Goal: Task Accomplishment & Management: Manage account settings

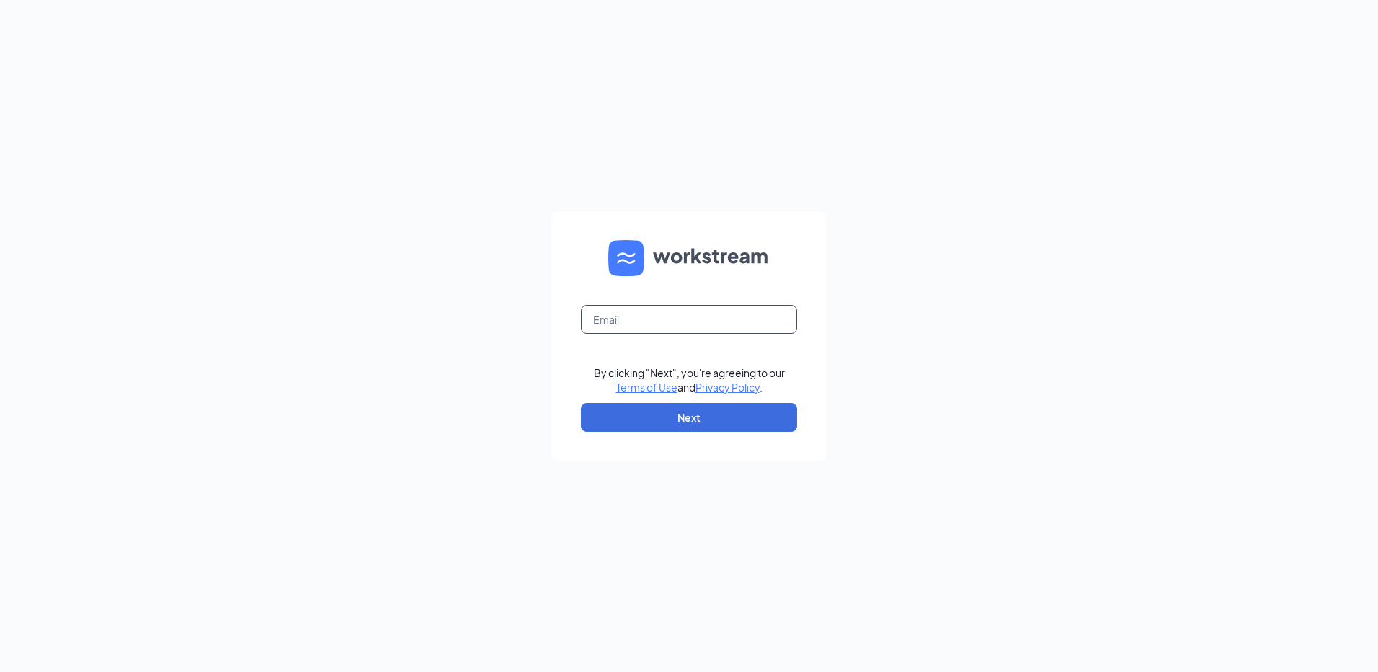
click at [730, 311] on input "text" at bounding box center [689, 319] width 216 height 29
type input "lance.cotton@customcare.org"
click at [714, 414] on button "Next" at bounding box center [689, 417] width 216 height 29
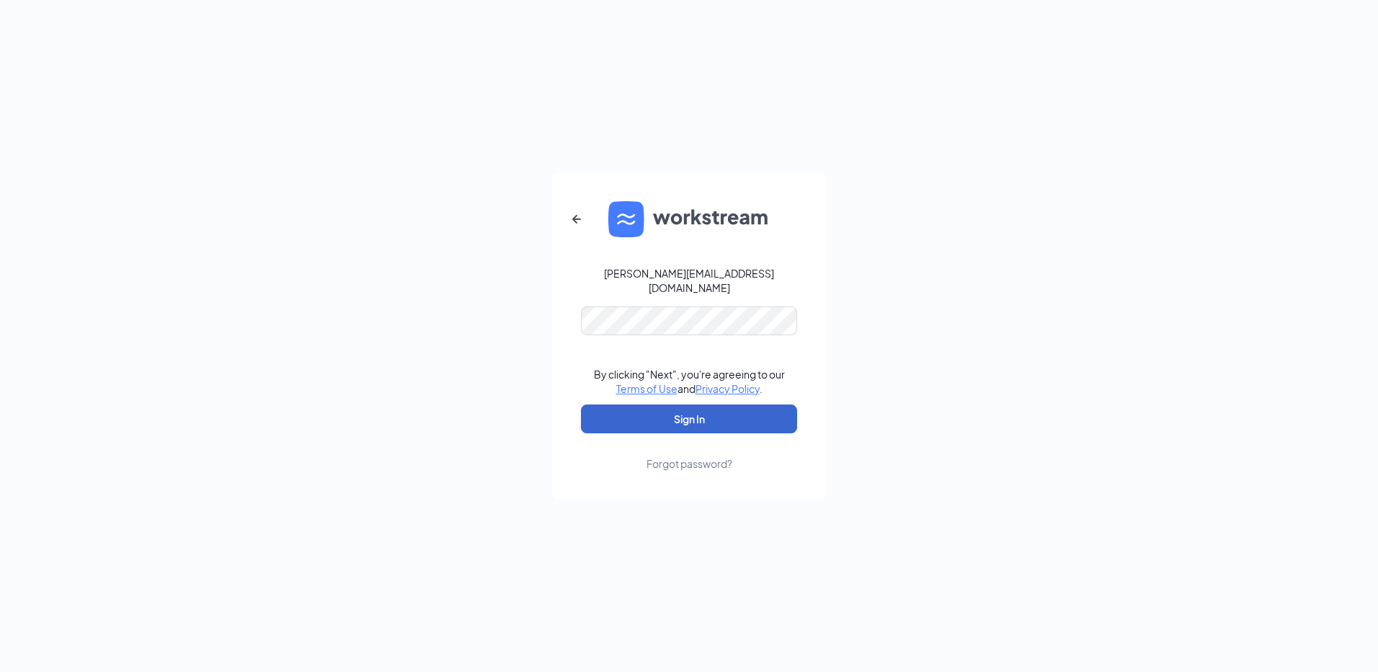
click at [711, 415] on button "Sign In" at bounding box center [689, 418] width 216 height 29
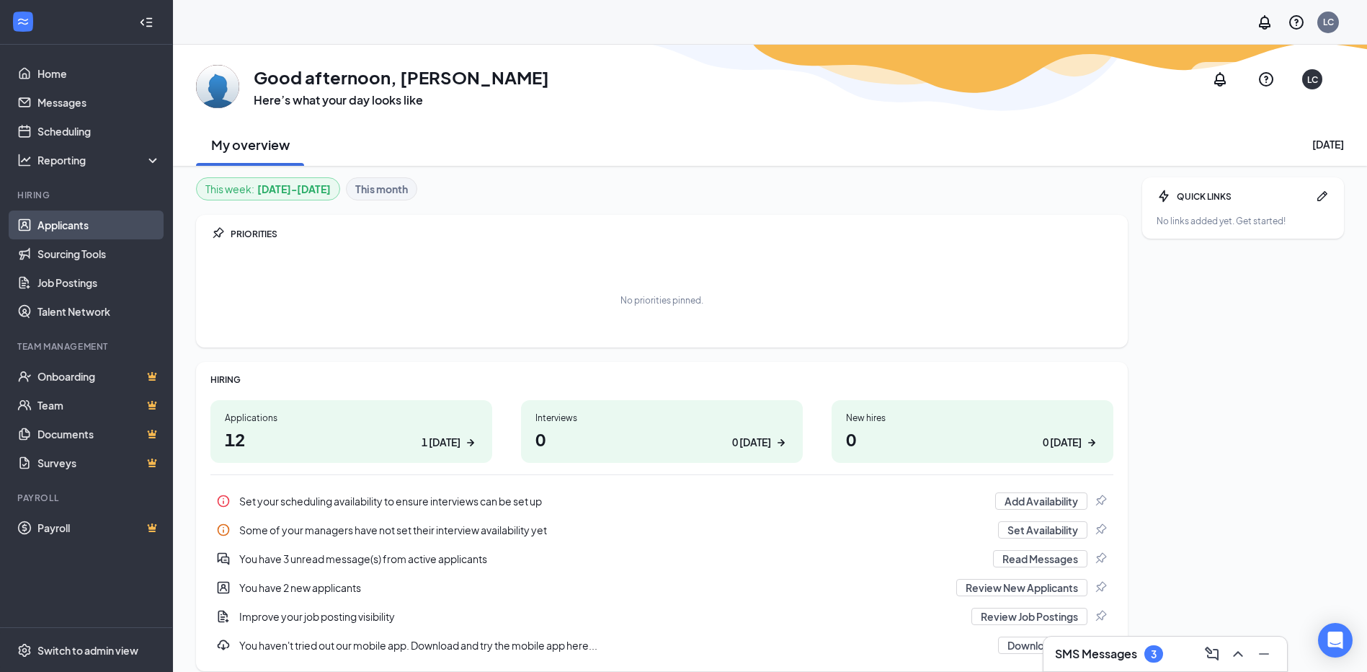
click at [81, 223] on link "Applicants" at bounding box center [98, 224] width 123 height 29
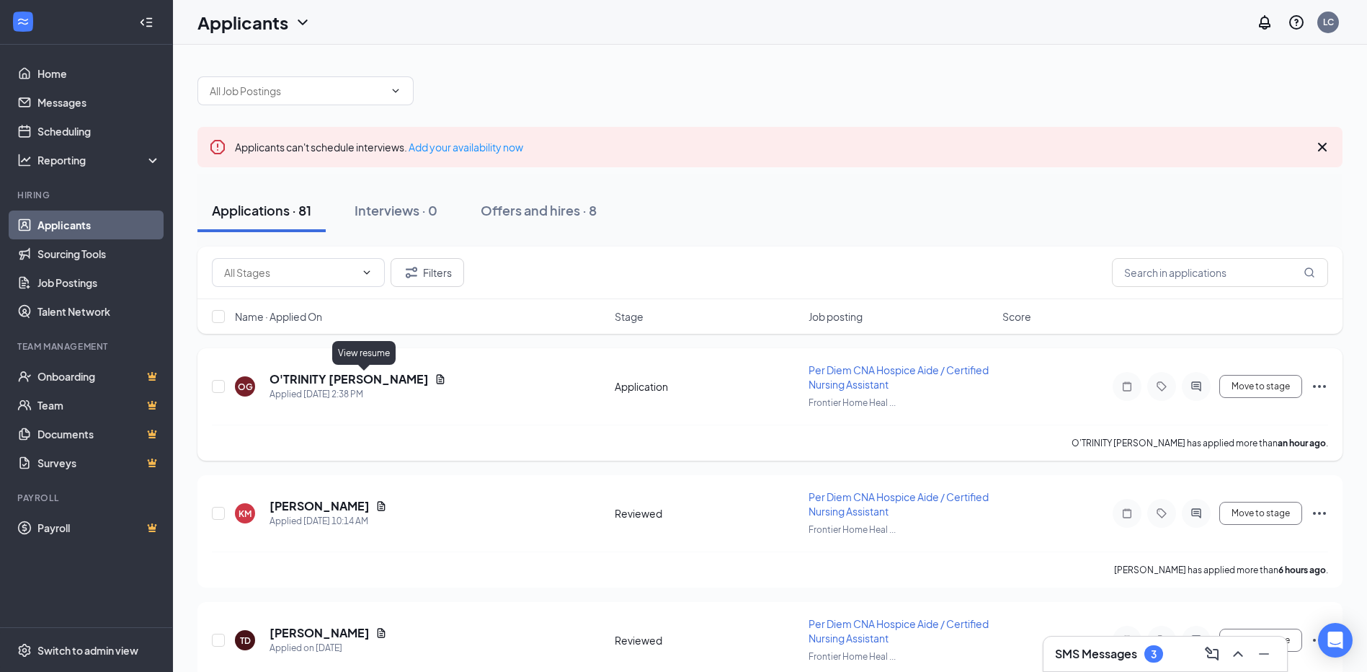
click at [435, 378] on icon "Document" at bounding box center [441, 379] width 12 height 12
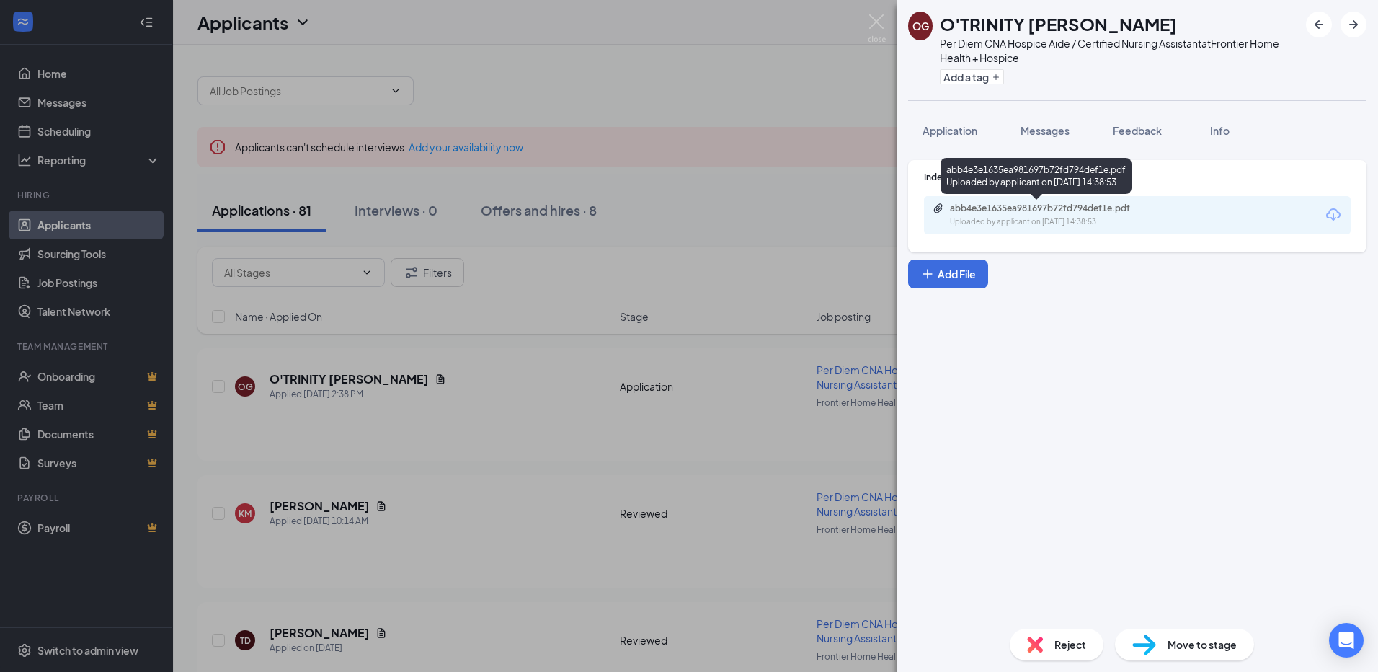
click at [1037, 214] on div "abb4e3e1635ea981697b72fd794def1e.pdf Uploaded by applicant on [DATE] 14:38:53" at bounding box center [1050, 215] width 234 height 25
click at [709, 110] on div "OG O'TRINITY [PERSON_NAME] Per Diem CNA Hospice Aide / Certified Nursing Assist…" at bounding box center [689, 336] width 1378 height 672
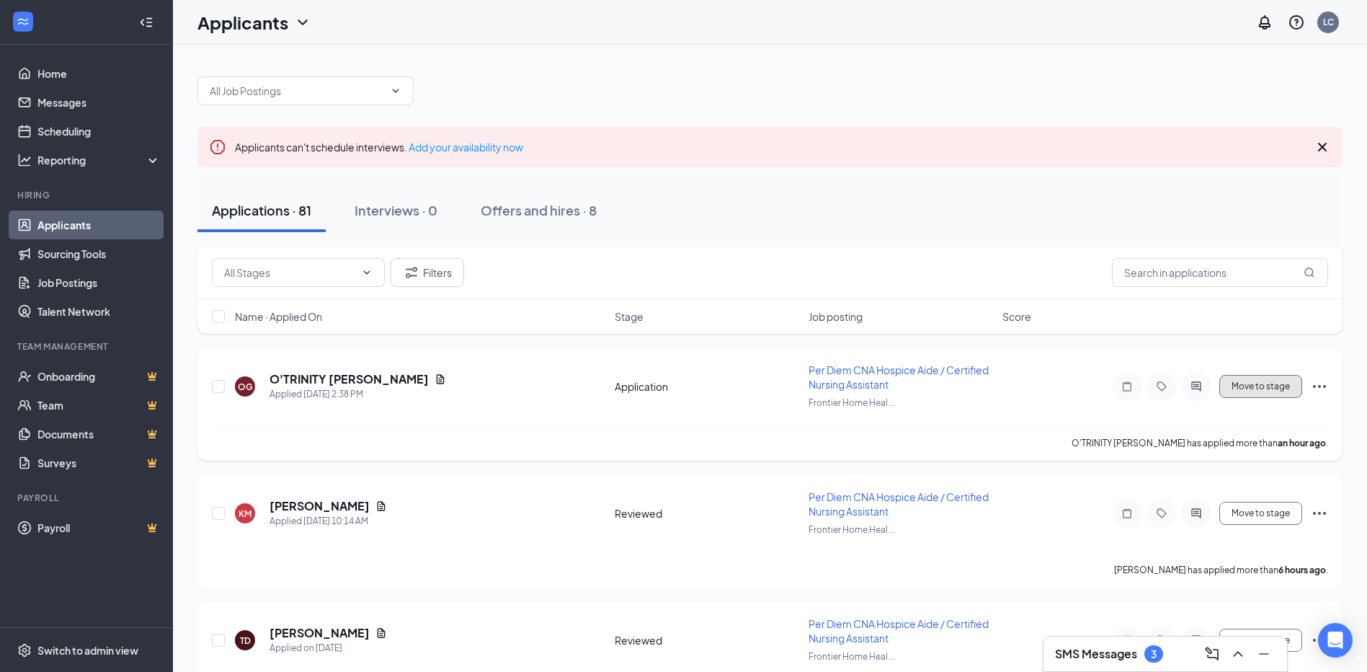
click at [1284, 389] on button "Move to stage" at bounding box center [1261, 386] width 83 height 23
type input "Reviewed (next stage)"
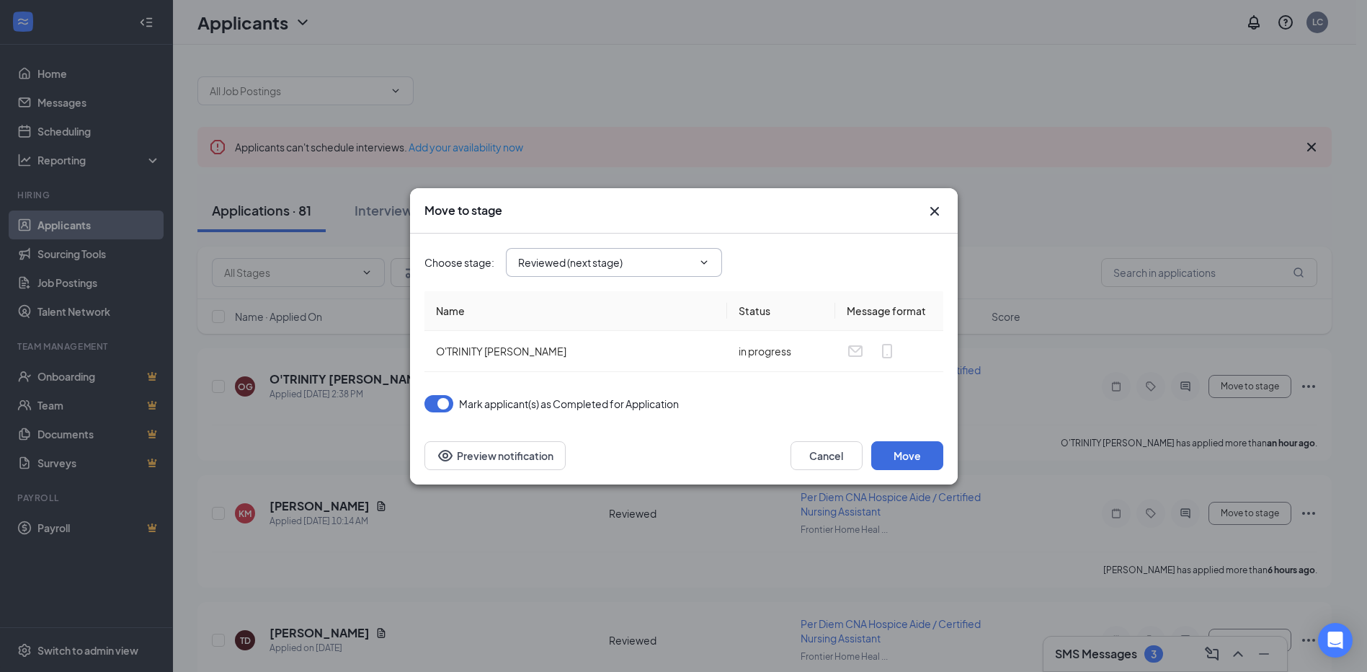
click at [701, 265] on icon "ChevronDown" at bounding box center [704, 263] width 12 height 12
click at [704, 259] on icon "ChevronDown" at bounding box center [704, 263] width 12 height 12
click at [706, 257] on icon "ChevronDown" at bounding box center [704, 263] width 12 height 12
click at [652, 250] on span "Reviewed (next stage)" at bounding box center [614, 262] width 216 height 29
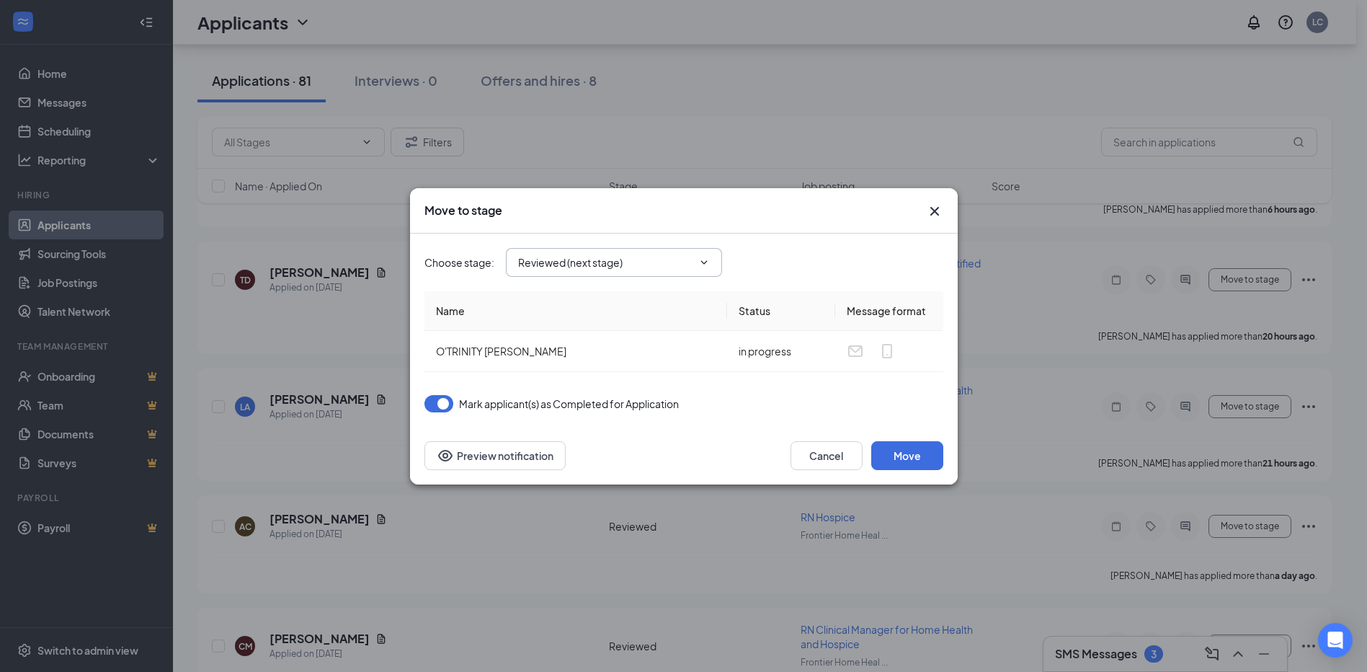
scroll to position [505, 0]
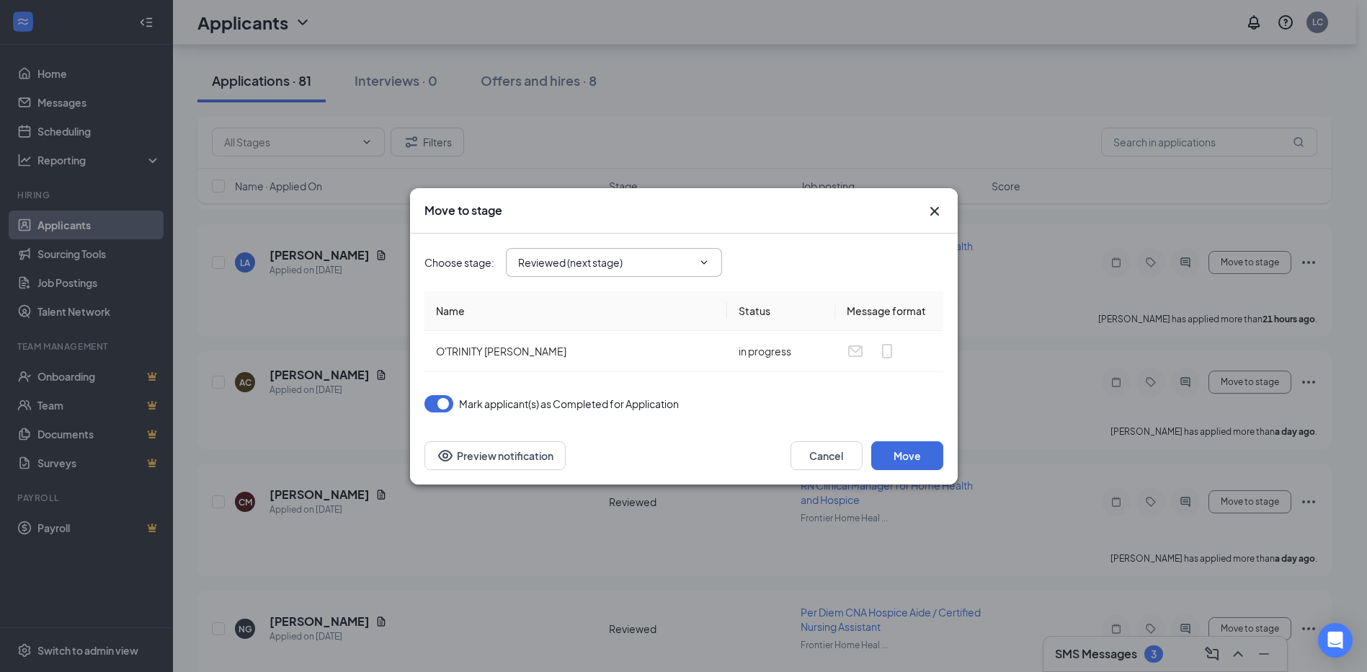
click at [704, 266] on icon "ChevronDown" at bounding box center [704, 263] width 12 height 12
drag, startPoint x: 693, startPoint y: 260, endPoint x: 678, endPoint y: 259, distance: 15.9
click at [678, 259] on span "Reviewed (next stage)" at bounding box center [614, 262] width 216 height 29
click at [652, 257] on input "Reviewed (next stage)" at bounding box center [605, 262] width 174 height 16
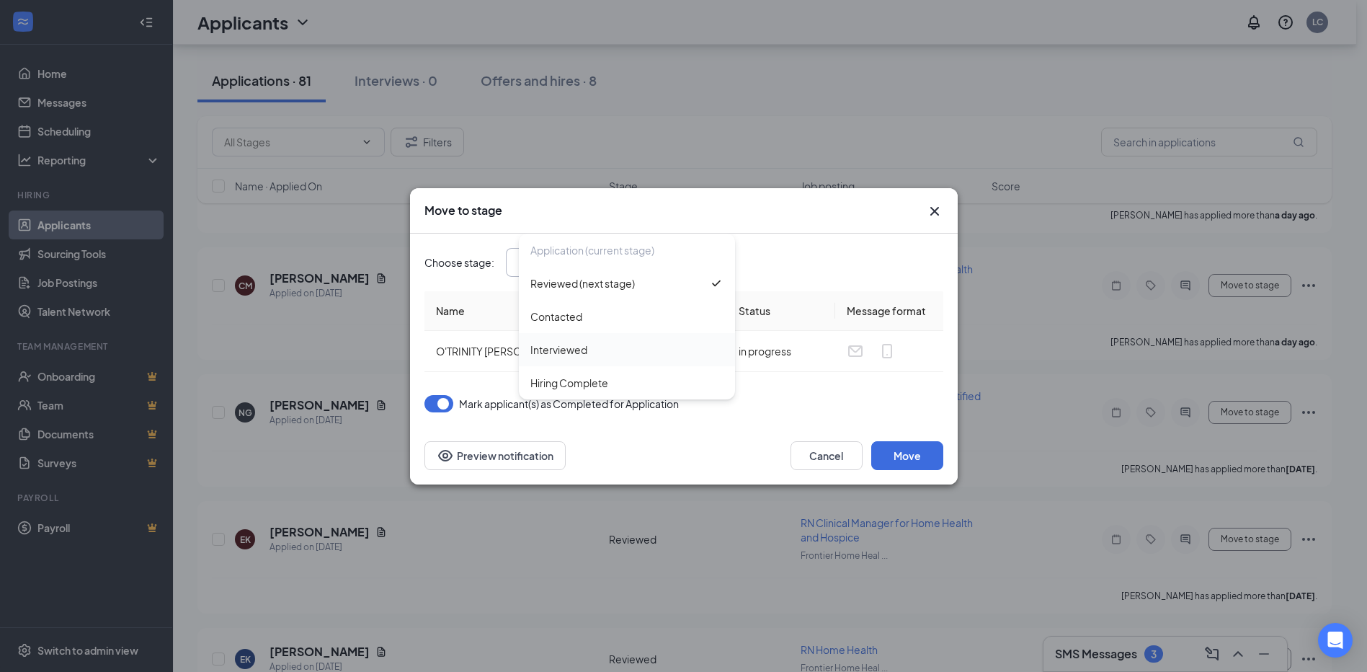
scroll to position [865, 0]
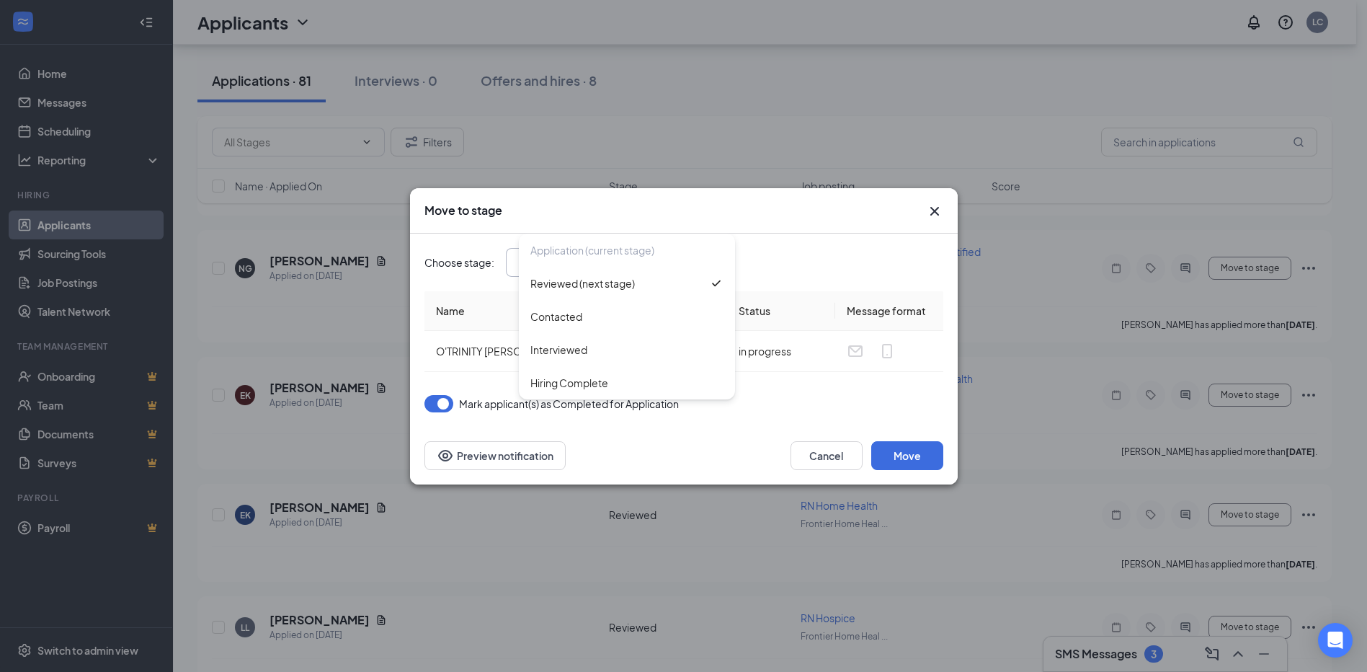
click at [828, 275] on div "Choose stage : Reviewed (next stage) Application (current stage) Reviewed (next…" at bounding box center [684, 262] width 519 height 29
click at [816, 449] on button "Cancel" at bounding box center [827, 455] width 72 height 29
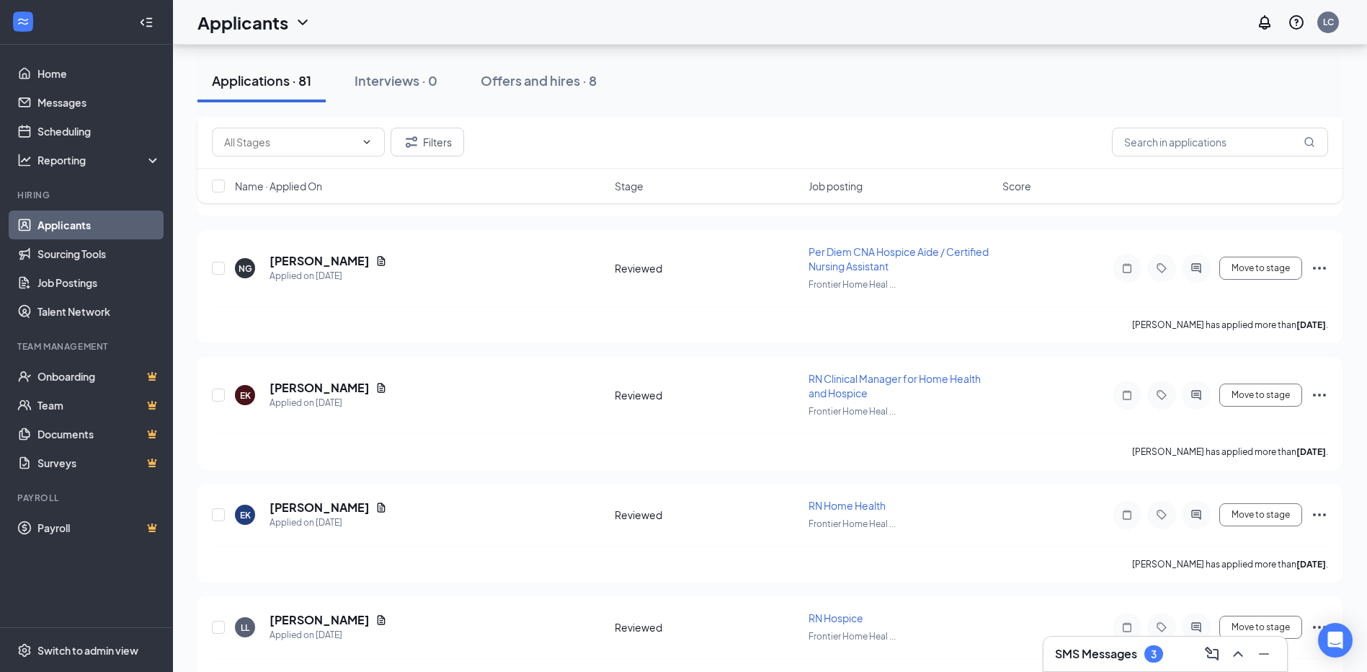
click at [753, 144] on div "Filters" at bounding box center [770, 142] width 1117 height 29
click at [762, 141] on div "Filters" at bounding box center [770, 142] width 1117 height 29
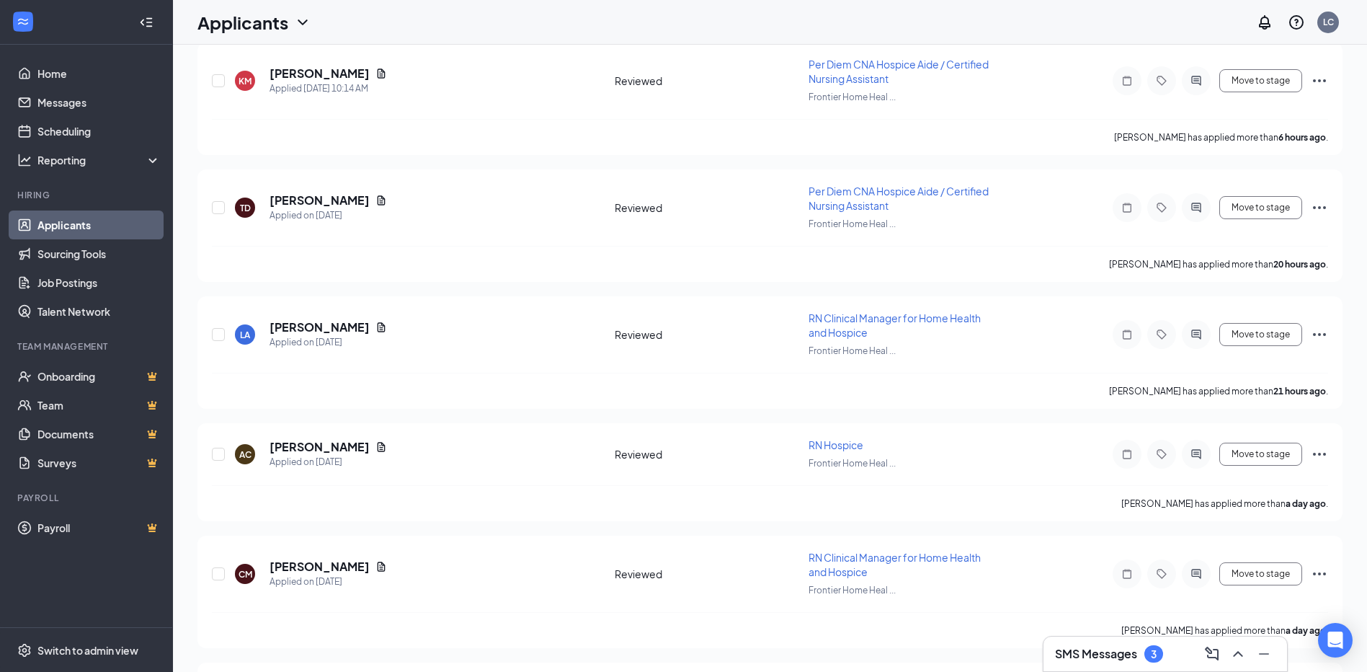
scroll to position [0, 0]
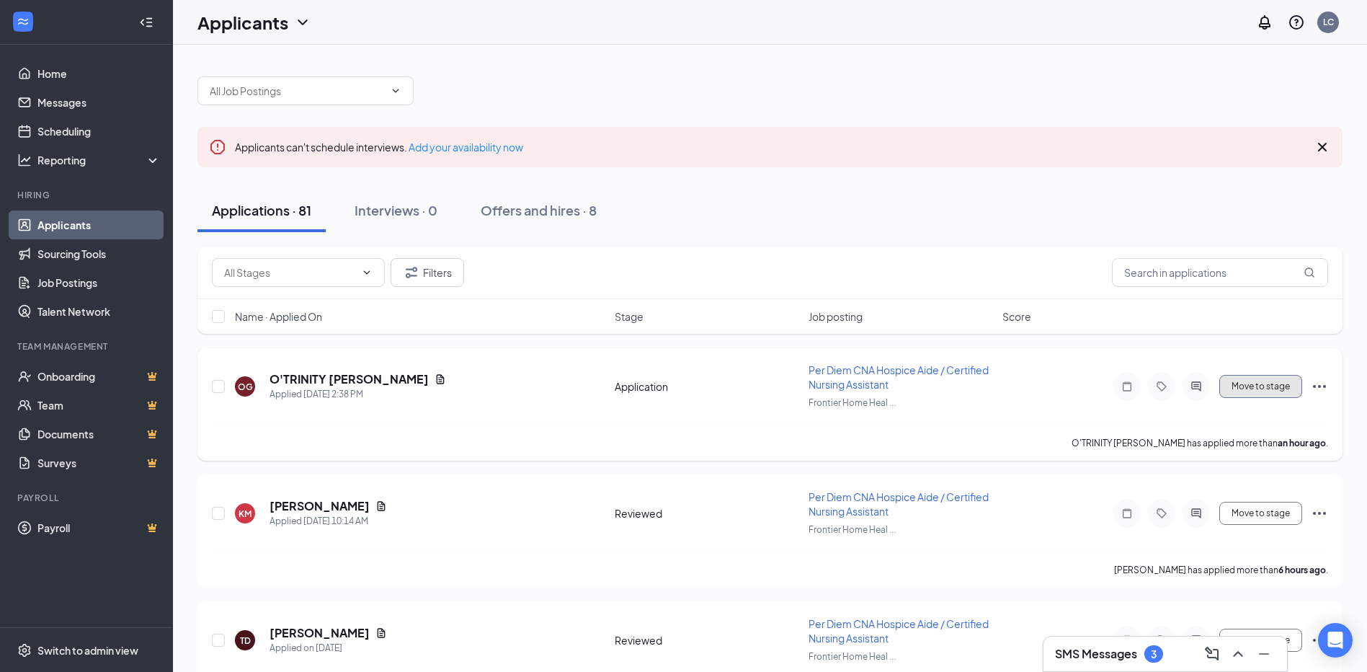
click at [1274, 381] on button "Move to stage" at bounding box center [1261, 386] width 83 height 23
type input "Reviewed (next stage)"
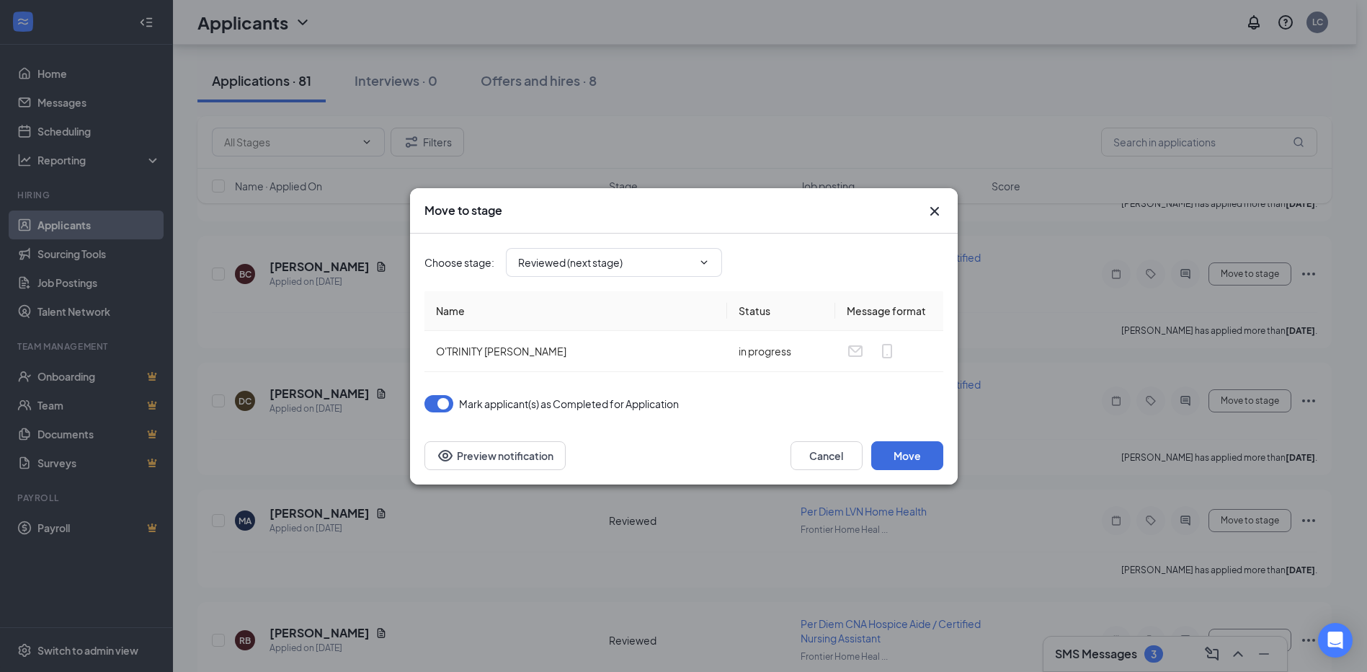
scroll to position [3604, 0]
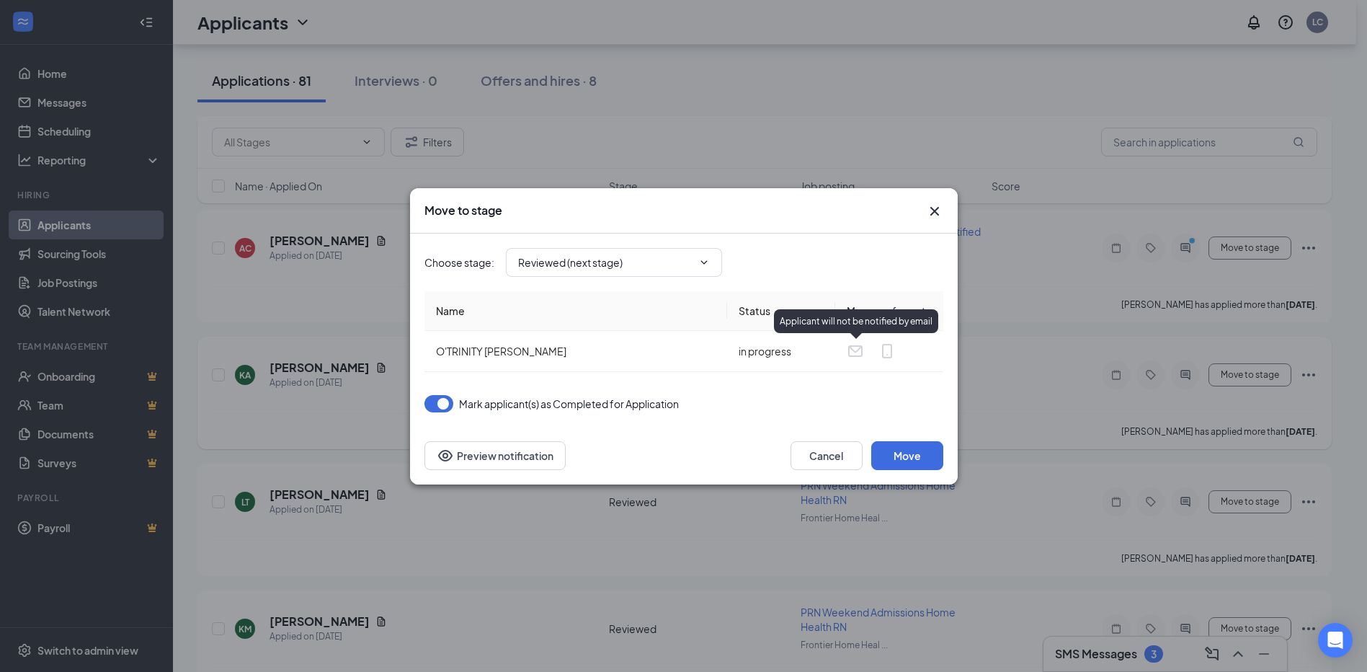
drag, startPoint x: 938, startPoint y: 213, endPoint x: 660, endPoint y: 399, distance: 335.3
click at [938, 213] on icon "Cross" at bounding box center [934, 211] width 17 height 17
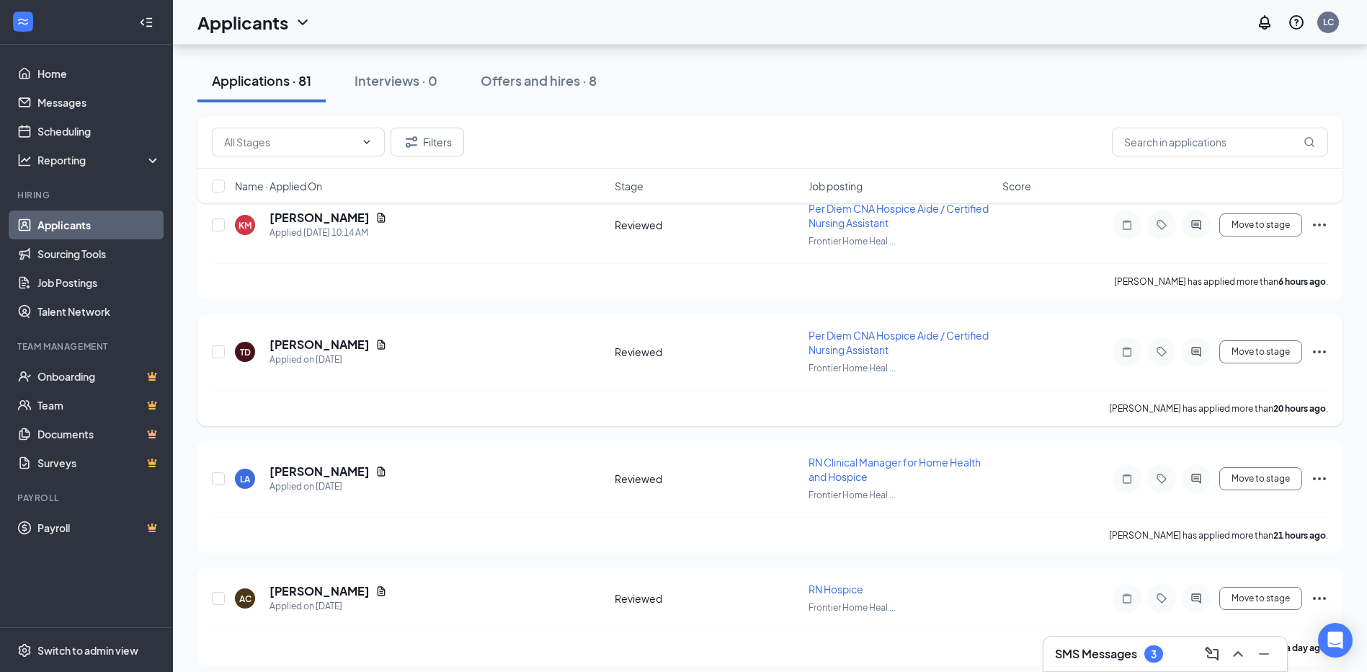
scroll to position [0, 0]
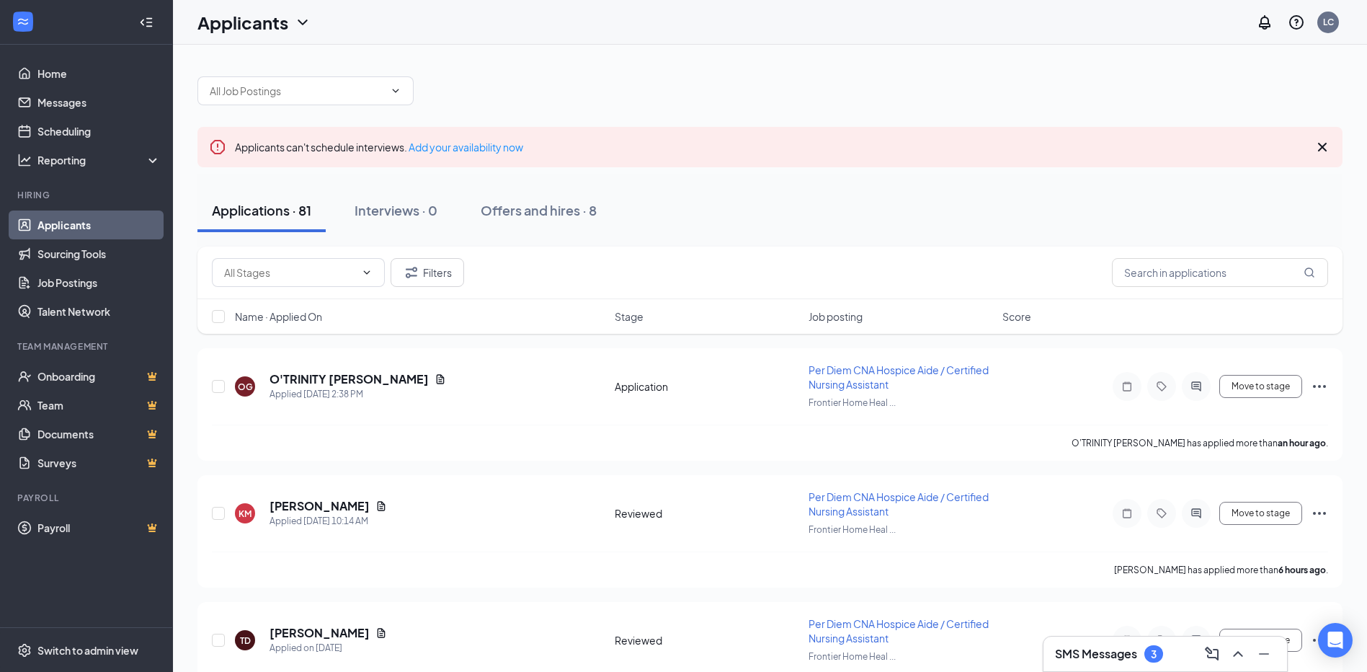
click at [1003, 67] on div at bounding box center [770, 83] width 1145 height 43
click at [988, 89] on div at bounding box center [770, 83] width 1145 height 43
click at [42, 66] on link "Home" at bounding box center [98, 73] width 123 height 29
